Goal: Navigation & Orientation: Understand site structure

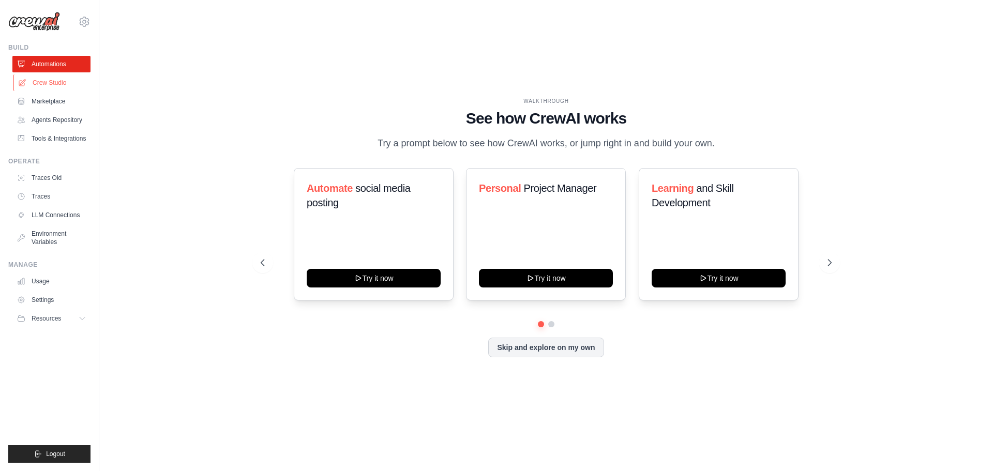
click at [40, 81] on link "Crew Studio" at bounding box center [52, 82] width 78 height 17
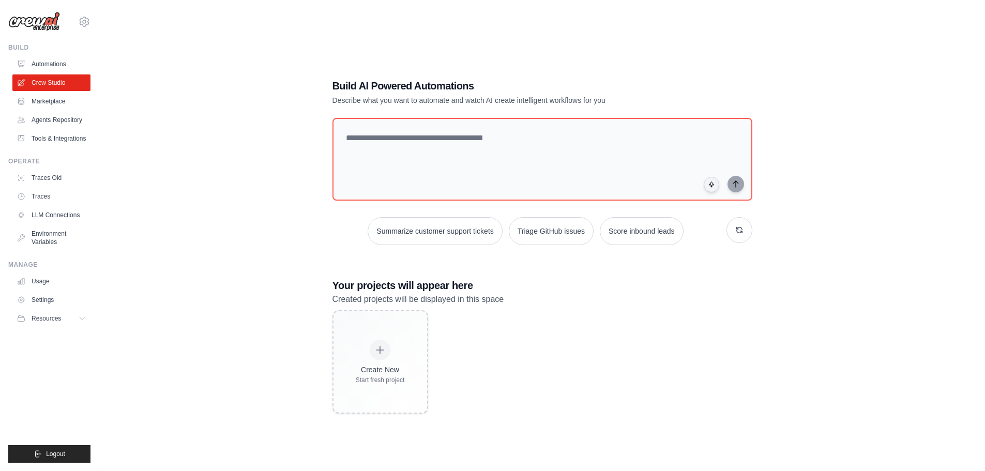
click at [42, 25] on img at bounding box center [34, 22] width 52 height 20
click at [41, 19] on img at bounding box center [34, 22] width 52 height 20
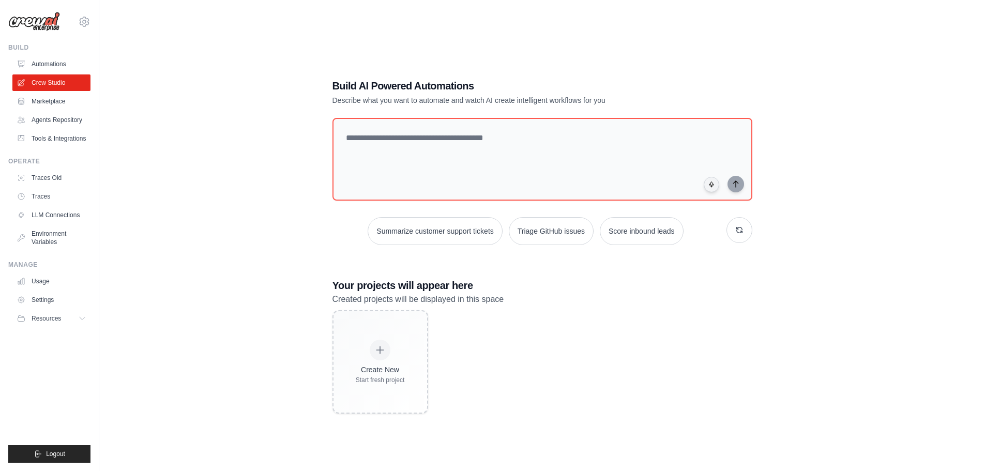
click at [41, 19] on img at bounding box center [34, 22] width 52 height 20
click at [68, 144] on link "Tools & Integrations" at bounding box center [52, 138] width 78 height 17
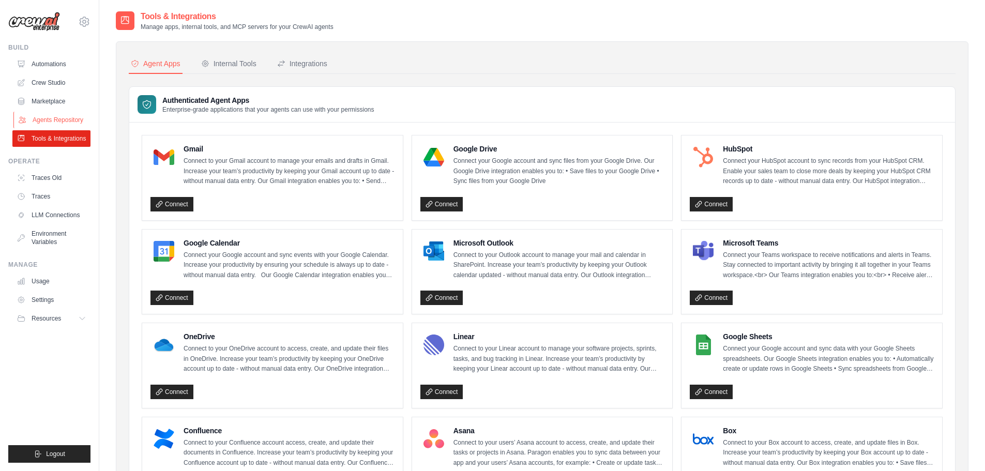
click at [72, 124] on link "Agents Repository" at bounding box center [52, 120] width 78 height 17
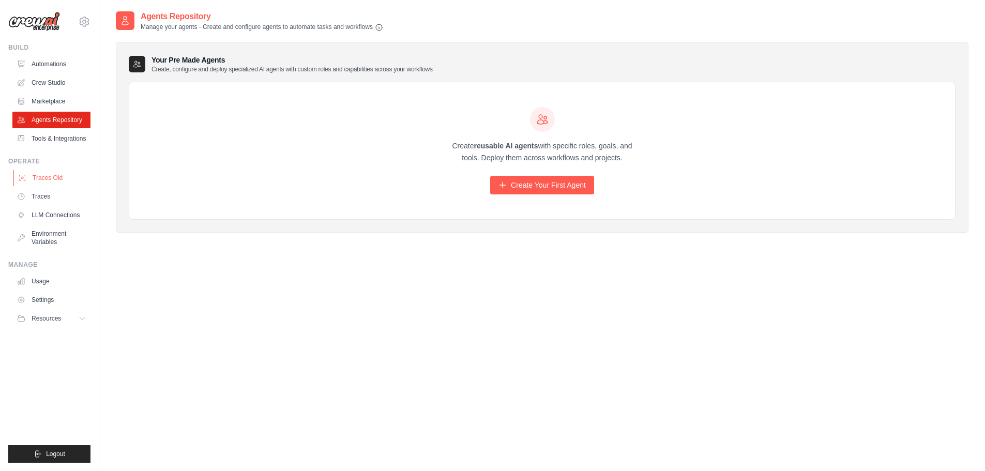
click at [59, 178] on link "Traces Old" at bounding box center [52, 178] width 78 height 17
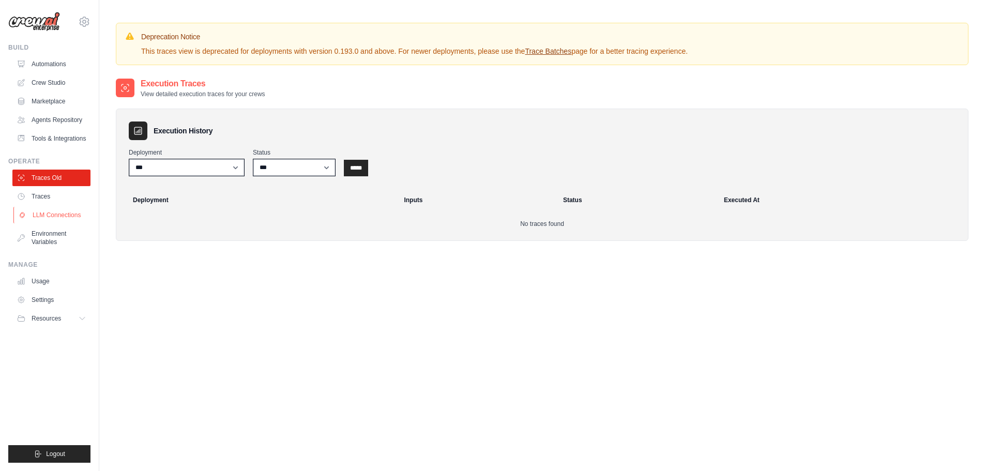
click at [63, 213] on link "LLM Connections" at bounding box center [52, 215] width 78 height 17
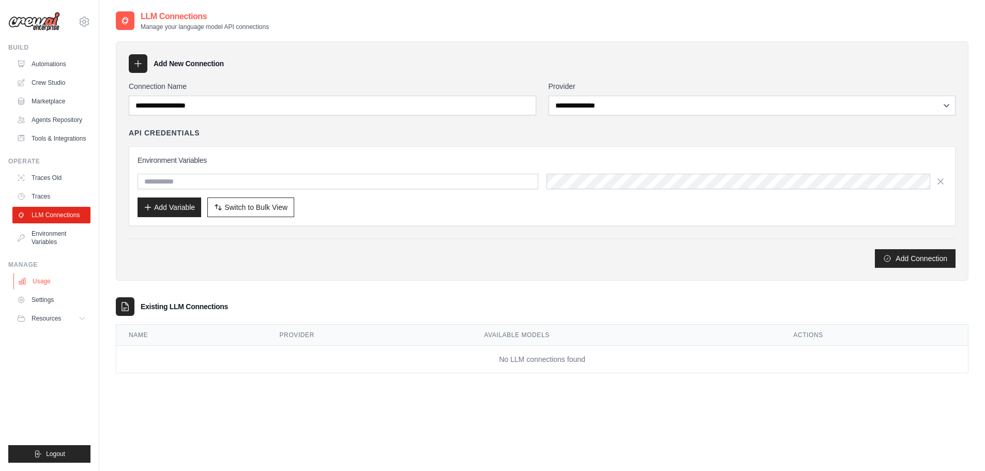
click at [58, 278] on link "Usage" at bounding box center [52, 281] width 78 height 17
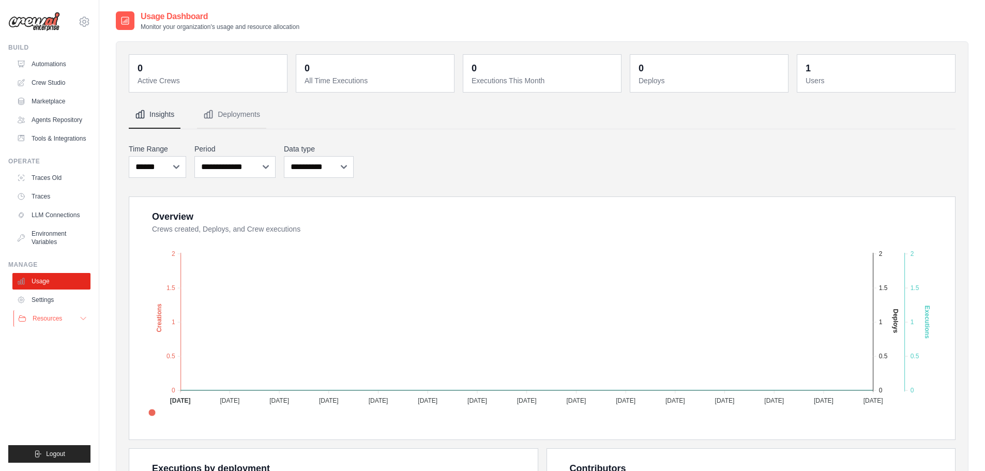
click at [53, 319] on span "Resources" at bounding box center [47, 318] width 29 height 8
click at [56, 334] on span "Documentation" at bounding box center [58, 336] width 42 height 8
click at [65, 369] on link "Blog" at bounding box center [56, 369] width 72 height 14
